Goal: Contribute content

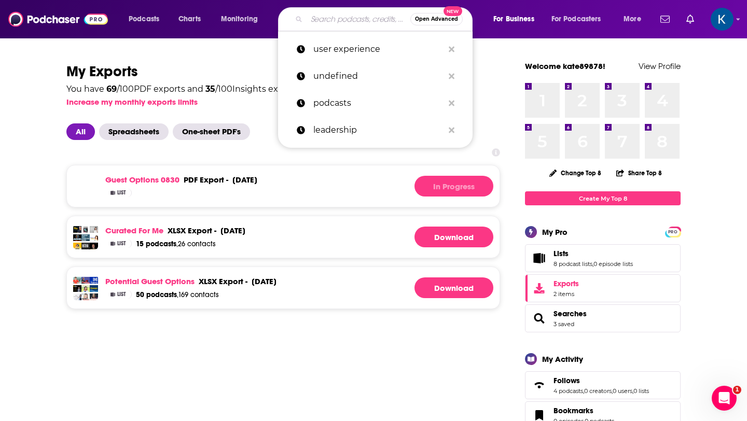
click at [314, 24] on input "Search podcasts, credits, & more..." at bounding box center [358, 19] width 104 height 17
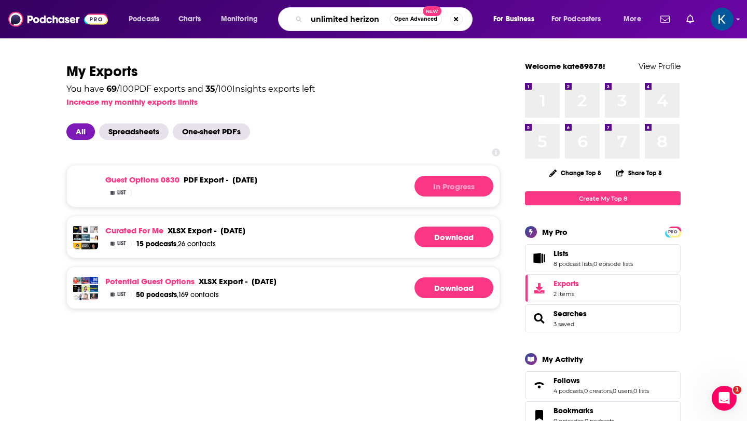
type input "unlimited herizons"
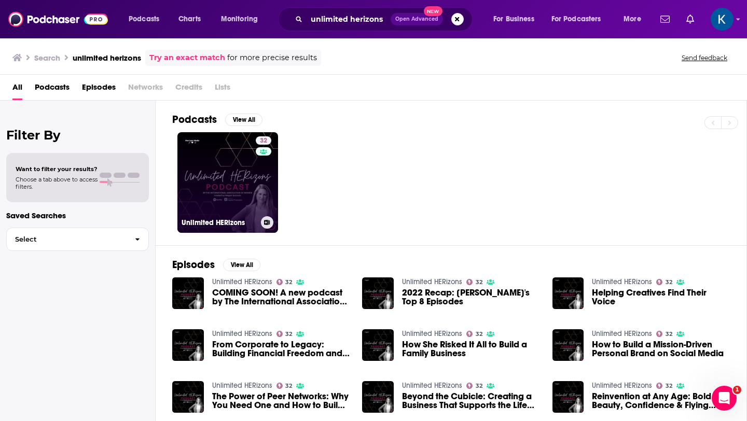
click at [206, 157] on link "32 Unlimited HERizons" at bounding box center [227, 182] width 101 height 101
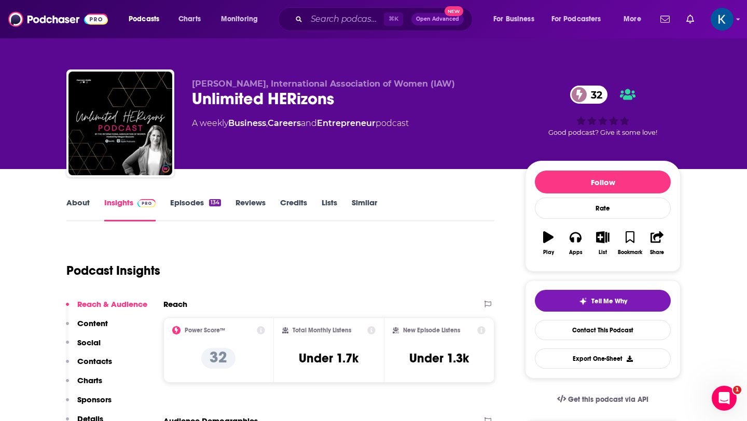
click at [194, 200] on link "Episodes 134" at bounding box center [195, 210] width 51 height 24
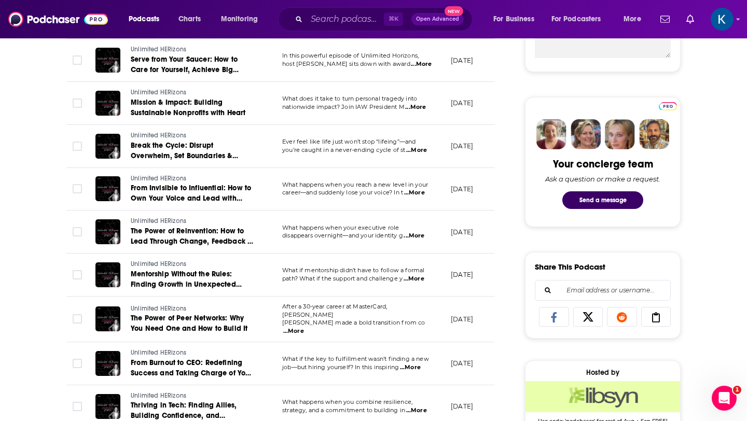
scroll to position [443, 0]
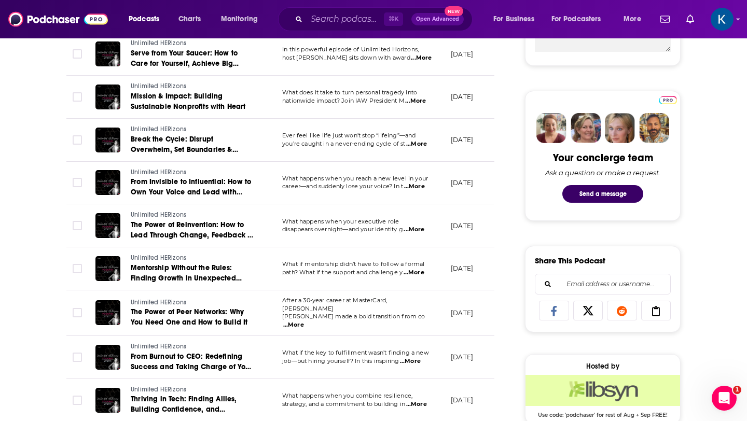
click at [421, 226] on span "...More" at bounding box center [413, 230] width 21 height 8
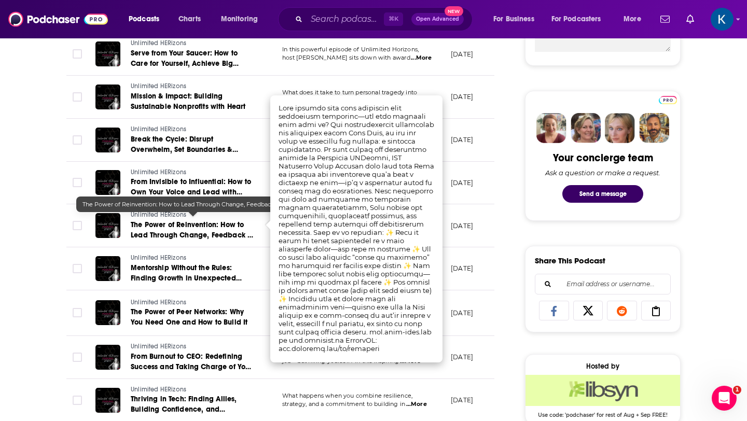
click at [228, 222] on span "The Power of Reinvention: How to Lead Through Change, Feedback & Growth" at bounding box center [192, 235] width 122 height 30
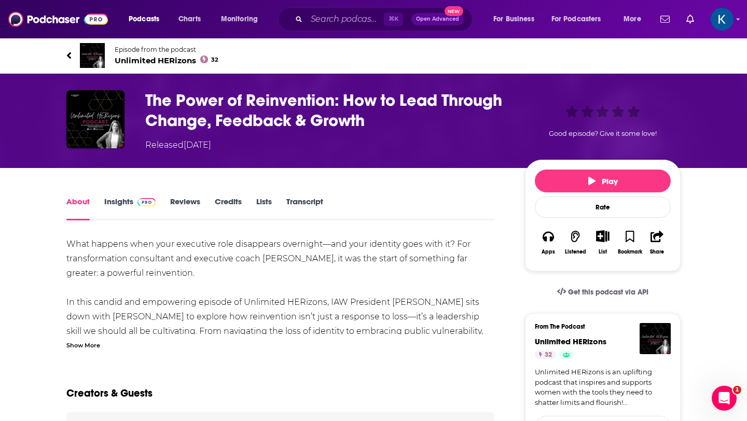
click at [231, 200] on link "Credits" at bounding box center [228, 209] width 27 height 24
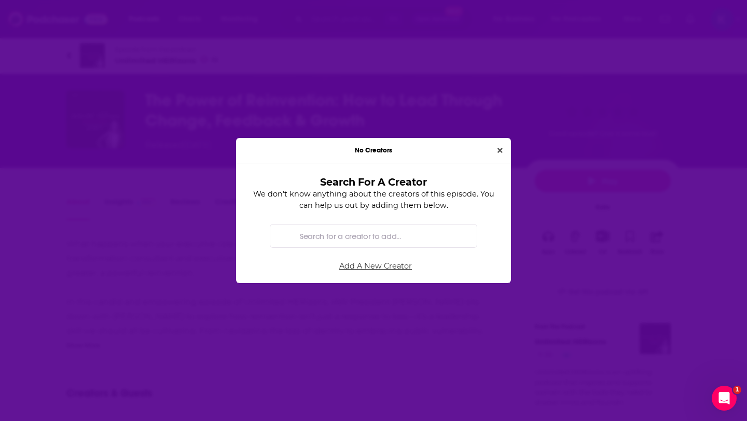
click at [363, 268] on link "Add A New Creator" at bounding box center [376, 265] width 246 height 23
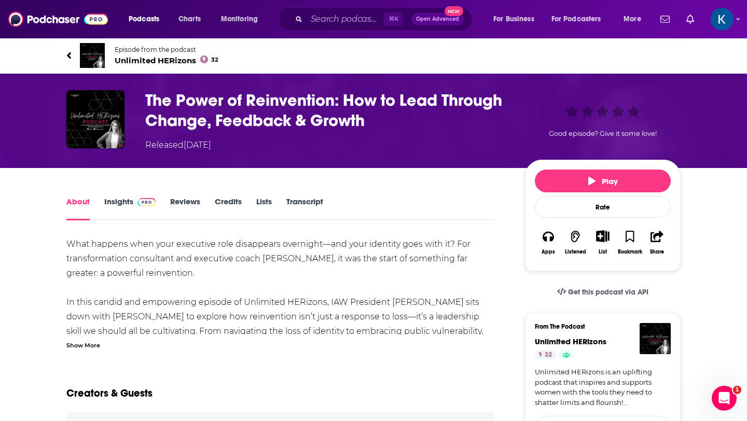
click at [89, 346] on div "Show More" at bounding box center [83, 345] width 34 height 10
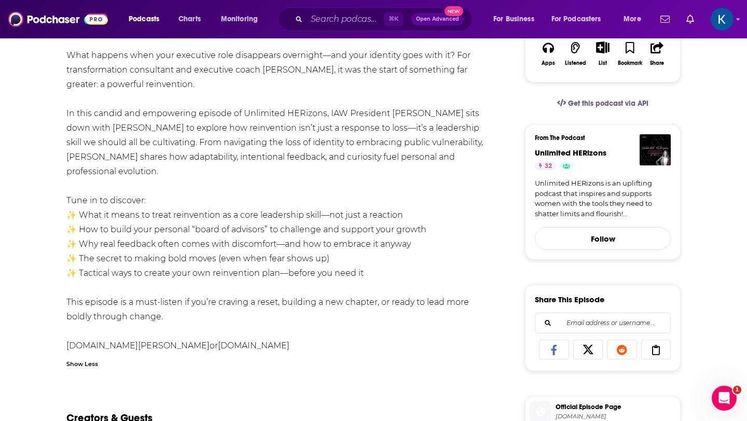
scroll to position [190, 0]
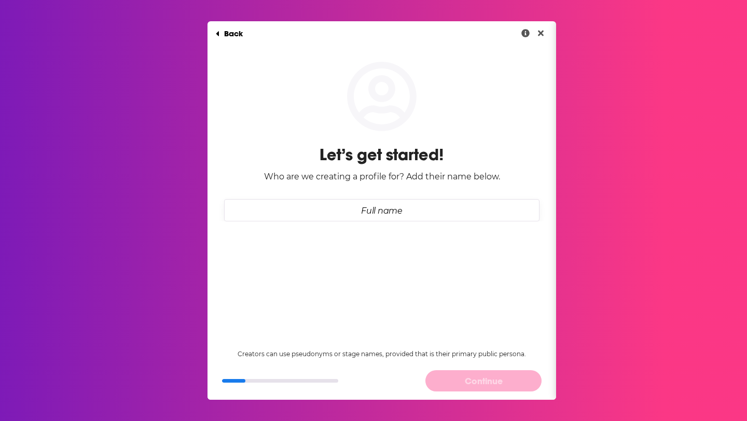
click at [370, 207] on input "Full name" at bounding box center [381, 210] width 315 height 22
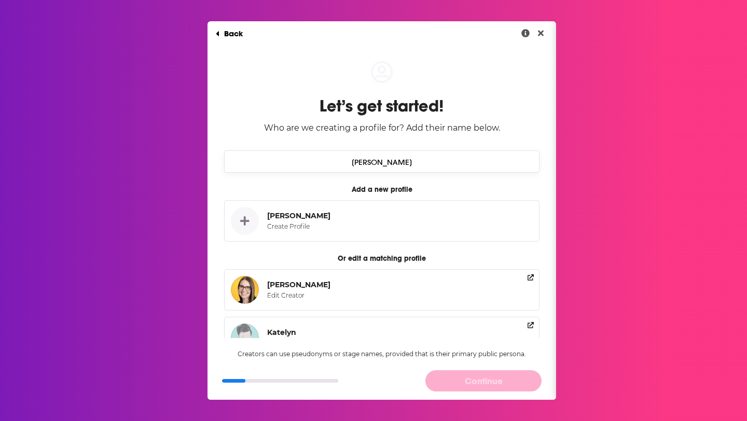
type input "[PERSON_NAME]"
click at [275, 285] on div "[PERSON_NAME]" at bounding box center [298, 284] width 63 height 9
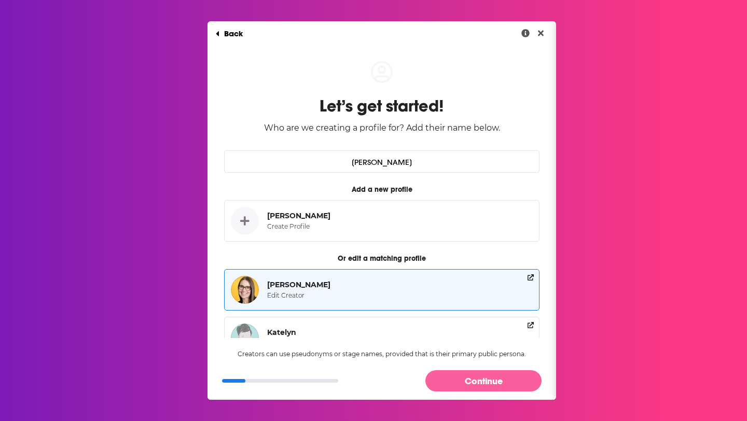
click at [497, 378] on button "Continue" at bounding box center [483, 380] width 116 height 21
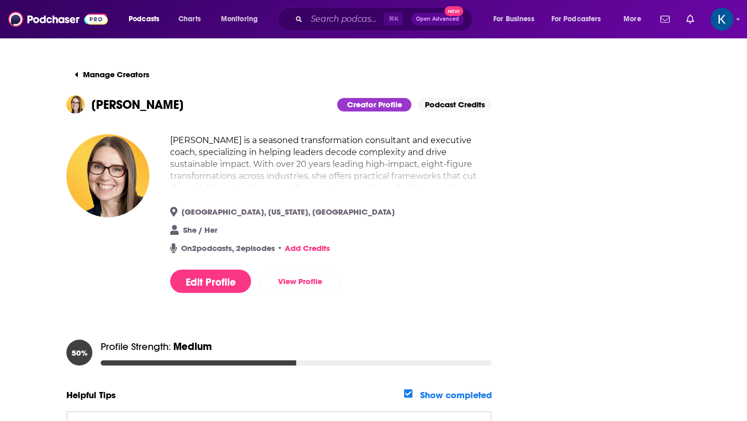
click at [465, 104] on link "Podcast Credits" at bounding box center [454, 104] width 74 height 13
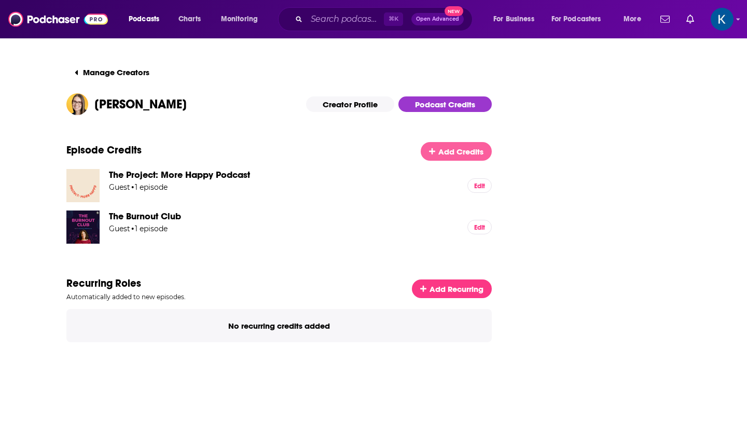
click at [452, 149] on span "Add Credits" at bounding box center [460, 152] width 45 height 10
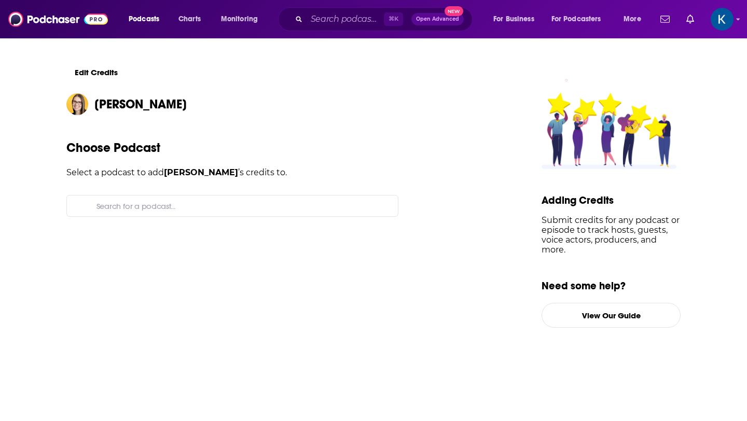
click at [188, 208] on input "Search for a podcast..." at bounding box center [240, 206] width 297 height 21
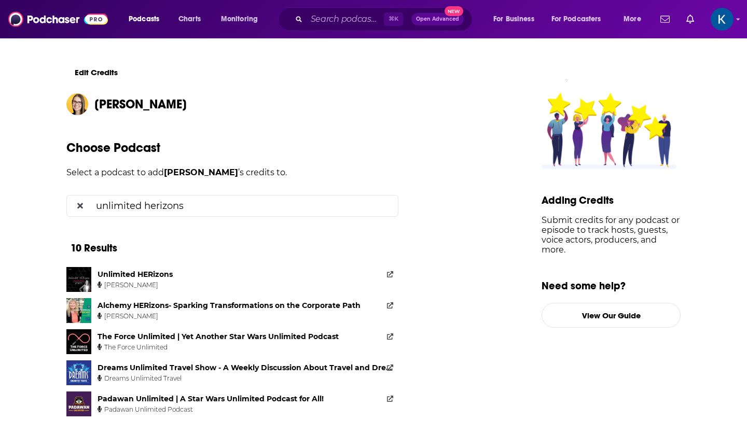
type input "unlimited herizons"
click at [159, 273] on div "Unlimited HERizons" at bounding box center [134, 274] width 75 height 9
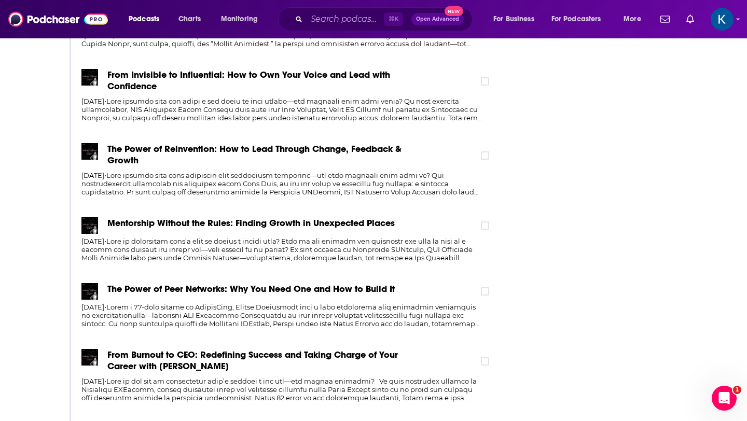
scroll to position [717, 0]
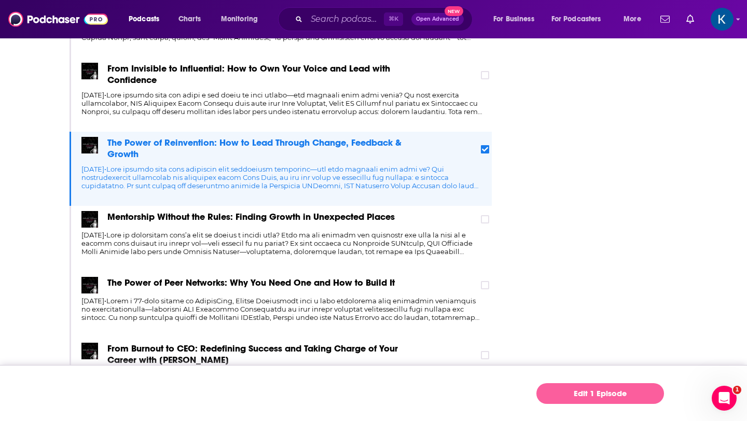
click at [581, 397] on link "Edit 1 Episode" at bounding box center [600, 393] width 128 height 21
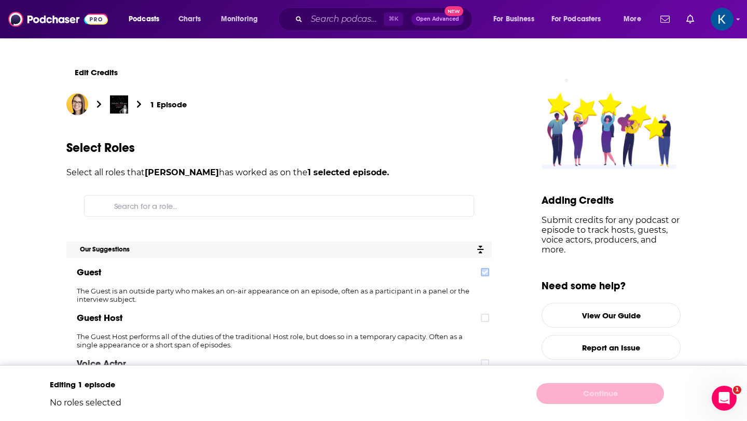
click at [485, 272] on icon at bounding box center [485, 272] width 6 height 5
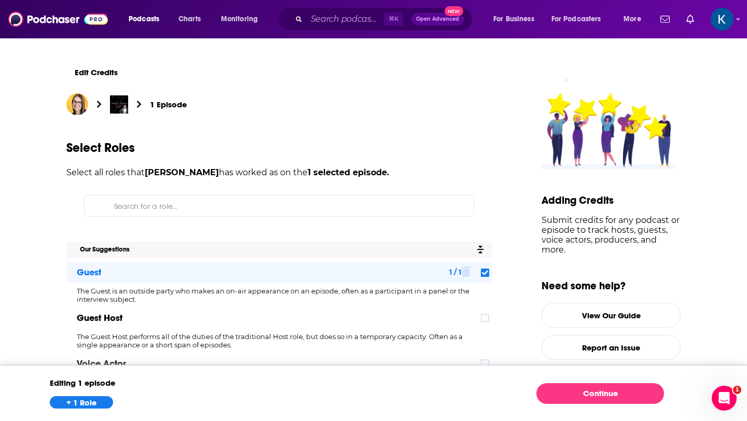
click at [598, 408] on div "Editing 1 episode + 1 Role Continue" at bounding box center [373, 393] width 747 height 56
click at [585, 392] on link "Continue" at bounding box center [600, 393] width 128 height 21
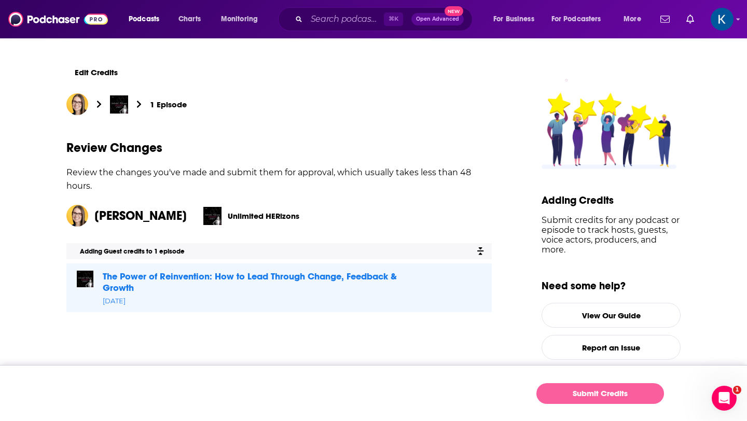
click at [573, 395] on button "Submit Credits" at bounding box center [600, 393] width 128 height 21
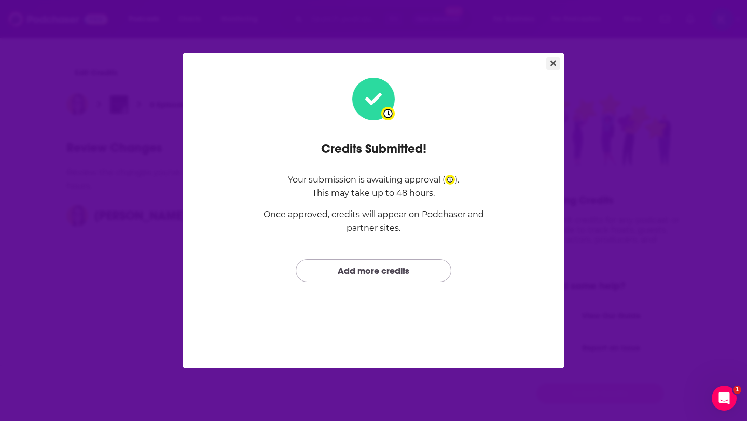
click at [553, 62] on icon "Close" at bounding box center [553, 64] width 6 height 6
